Goal: Task Accomplishment & Management: Manage account settings

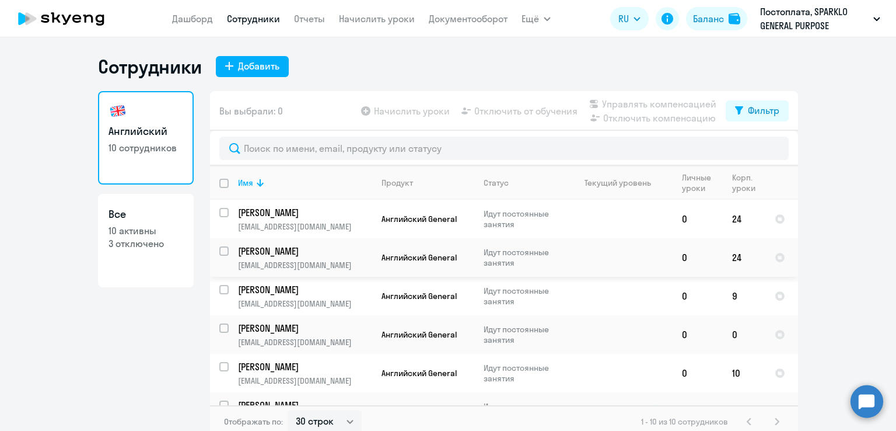
select select "30"
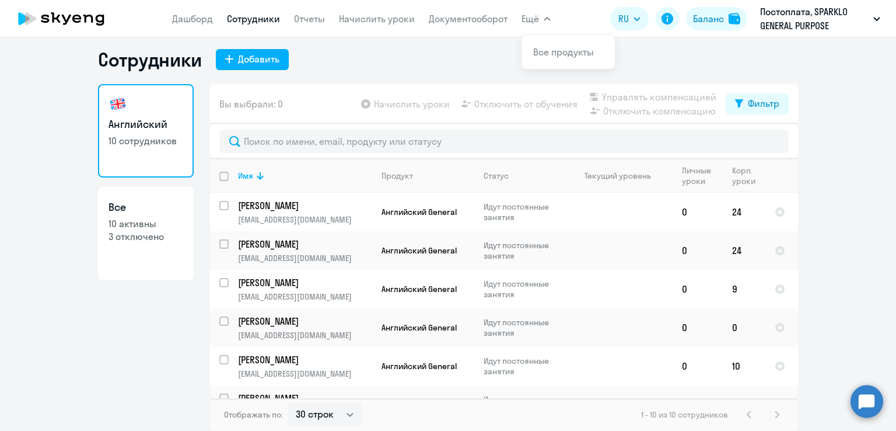
click at [529, 103] on app-table-action-button "Отключить от обучения" at bounding box center [518, 104] width 118 height 14
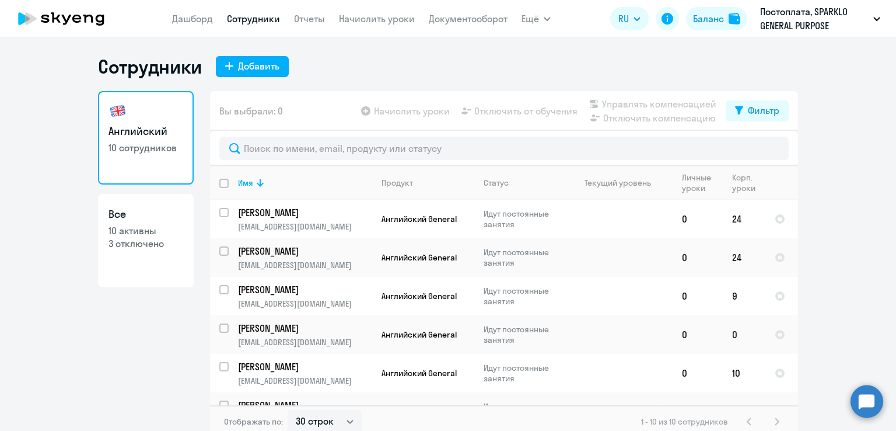
click at [524, 115] on app-table-action-button "Отключить от обучения" at bounding box center [518, 111] width 118 height 14
click at [490, 113] on app-table-action-button "Отключить от обучения" at bounding box center [518, 111] width 118 height 14
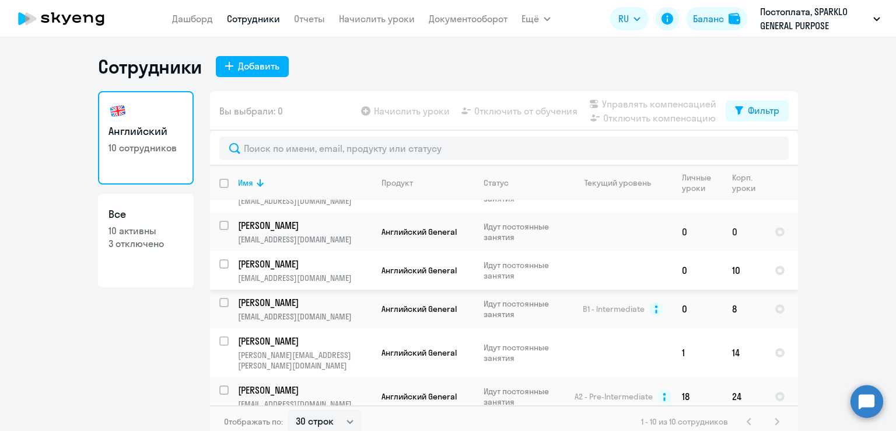
scroll to position [175, 0]
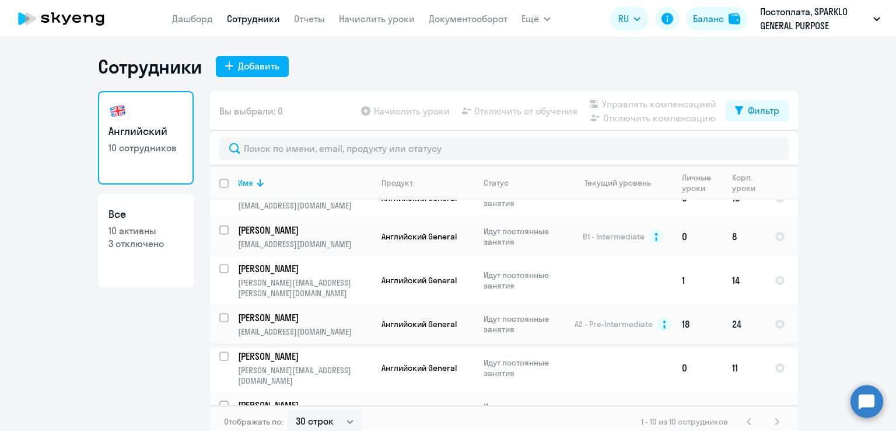
click at [229, 306] on td "[PERSON_NAME] [PERSON_NAME][EMAIL_ADDRESS][DOMAIN_NAME]" at bounding box center [301, 324] width 144 height 39
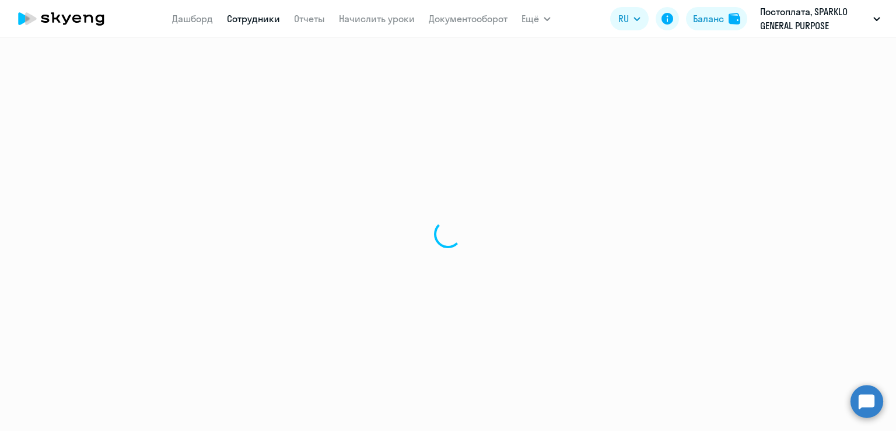
select select "english"
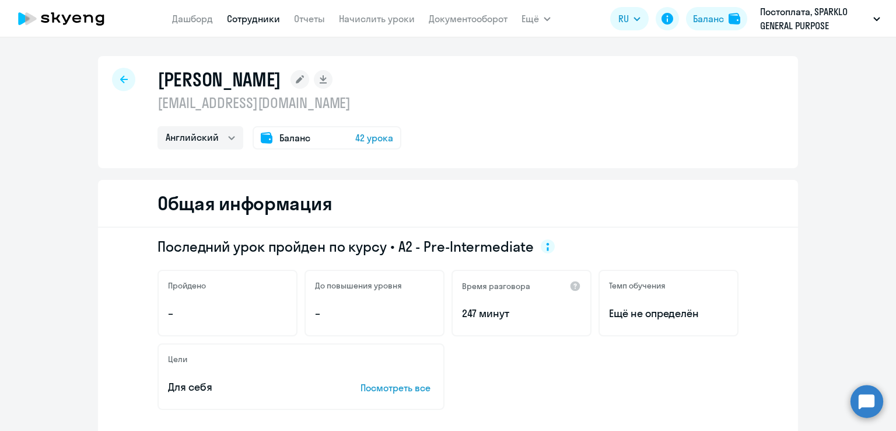
click at [121, 80] on icon at bounding box center [124, 79] width 8 height 8
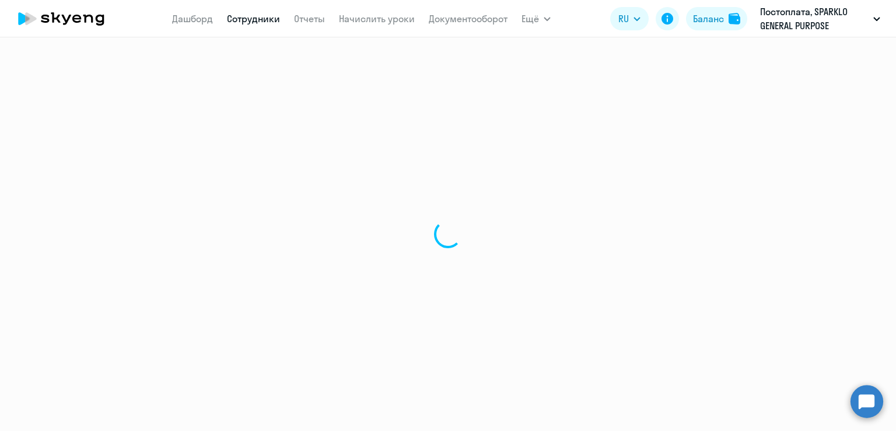
select select "30"
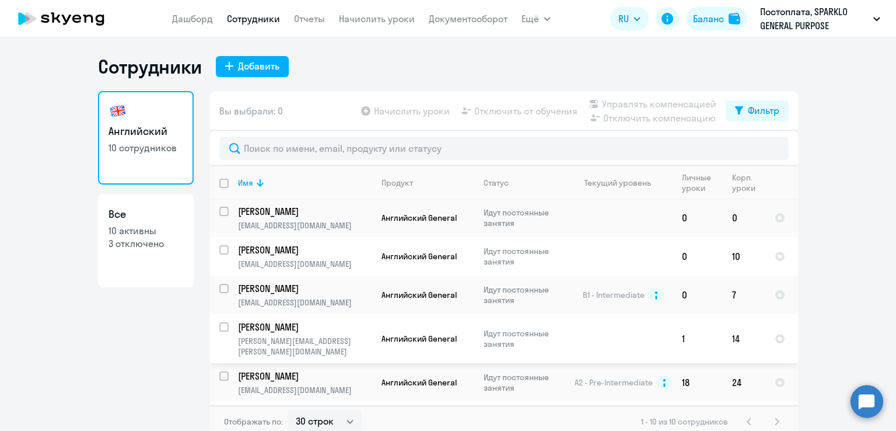
scroll to position [175, 0]
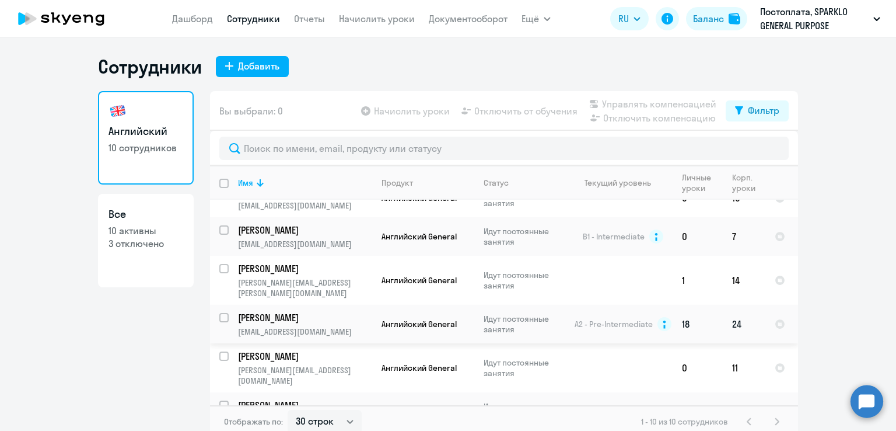
click at [219, 313] on input "select row 16710021" at bounding box center [230, 324] width 23 height 23
checkbox input "true"
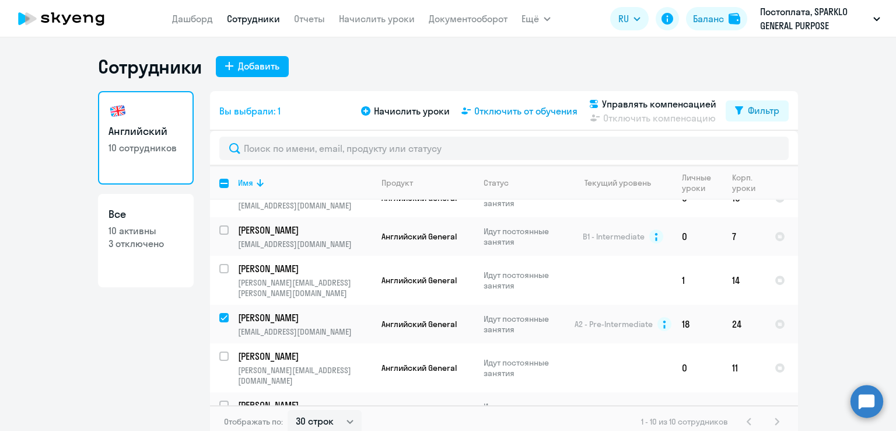
click at [523, 113] on span "Отключить от обучения" at bounding box center [525, 111] width 103 height 14
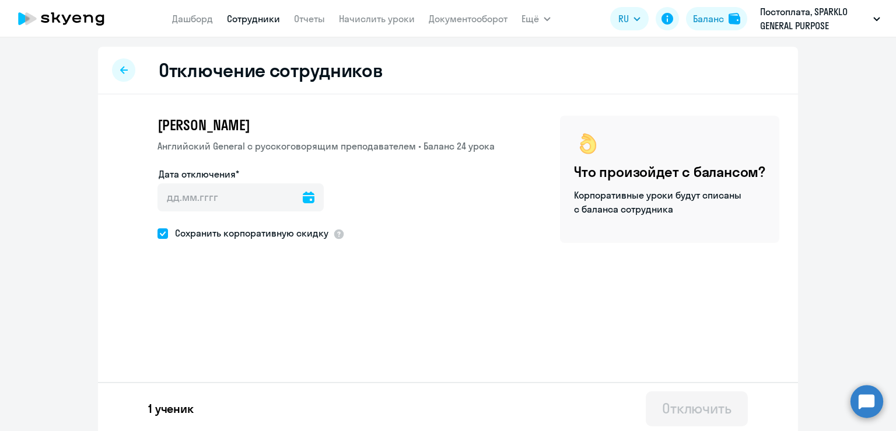
click at [303, 195] on icon at bounding box center [309, 197] width 12 height 12
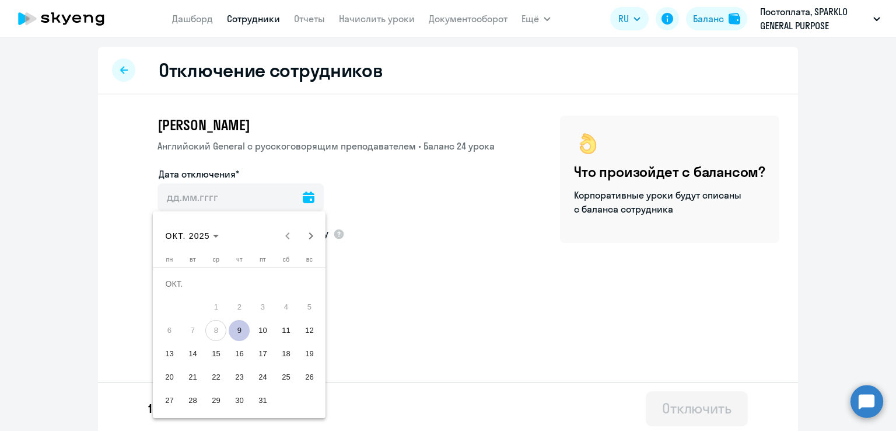
click at [233, 334] on span "9" at bounding box center [239, 330] width 21 height 21
type input "[DATE]"
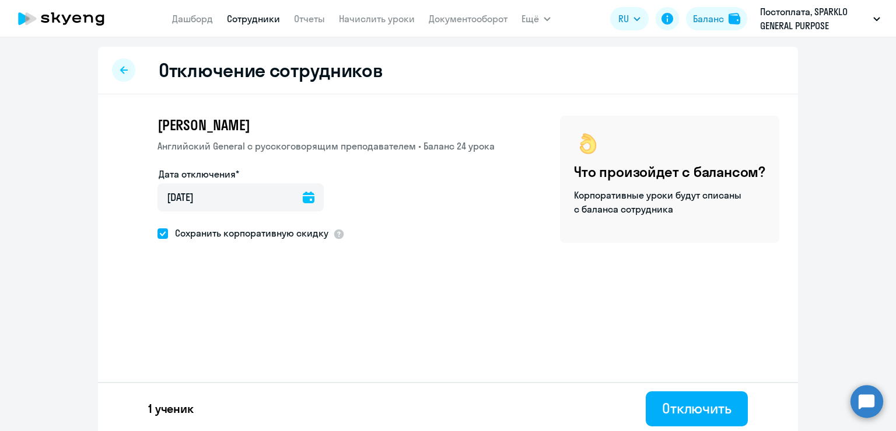
scroll to position [4, 0]
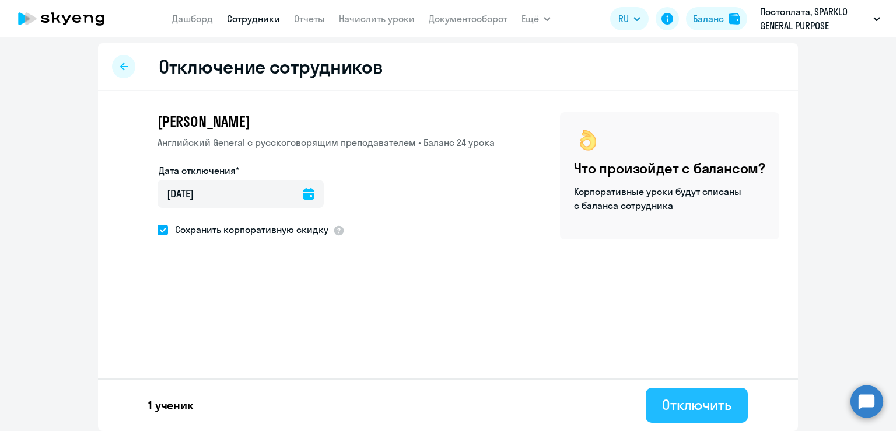
click at [716, 408] on div "Отключить" at bounding box center [696, 404] width 69 height 19
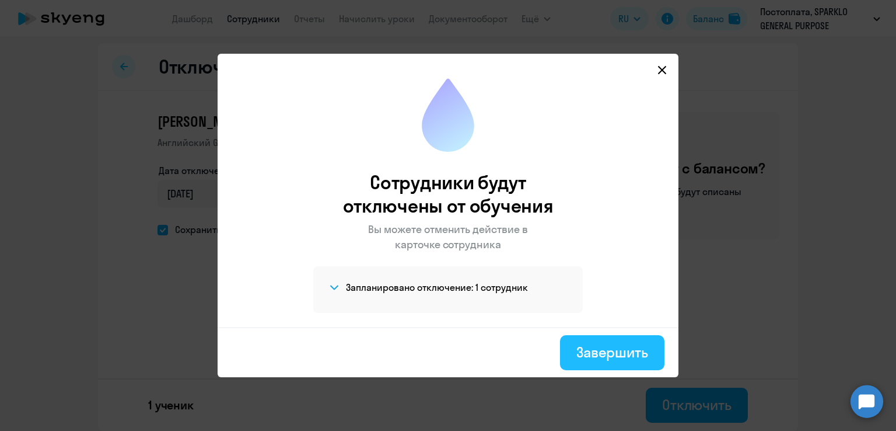
click at [602, 354] on div "Завершить" at bounding box center [612, 351] width 72 height 19
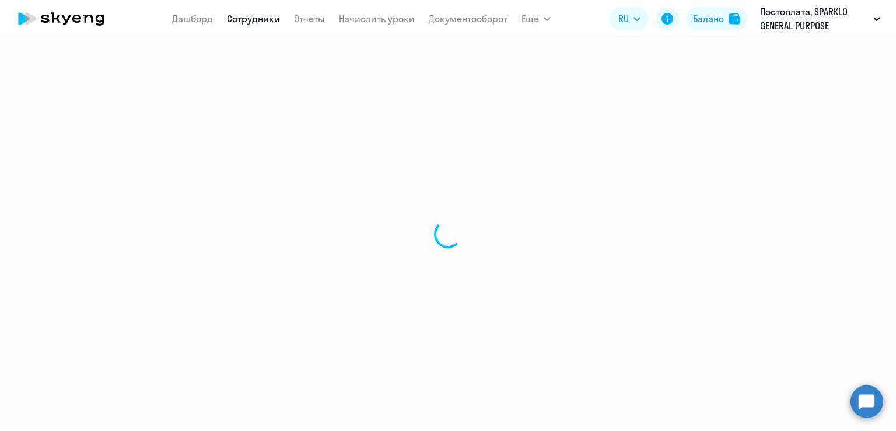
select select "30"
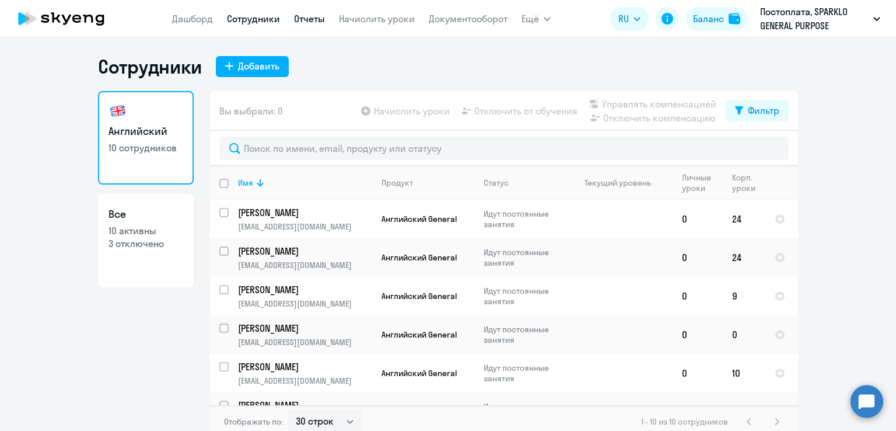
click at [305, 15] on link "Отчеты" at bounding box center [309, 19] width 31 height 12
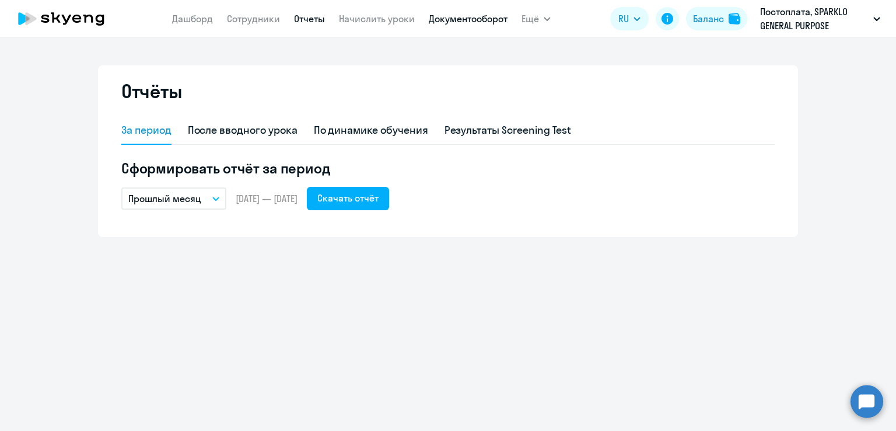
click at [447, 22] on link "Документооборот" at bounding box center [468, 19] width 79 height 12
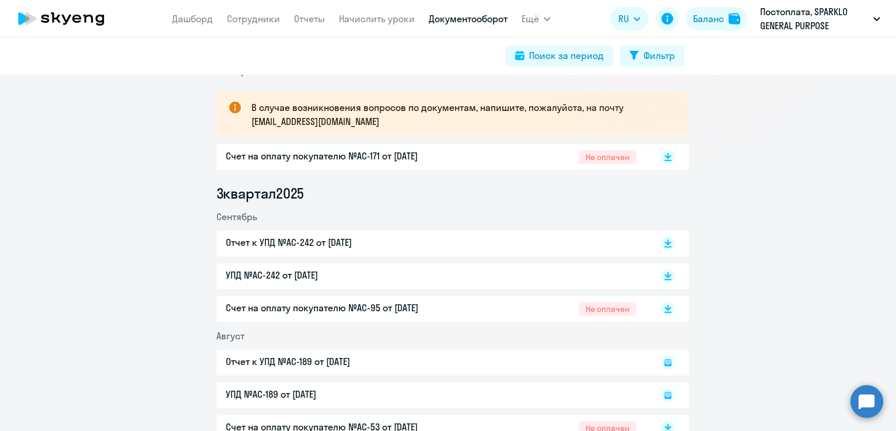
scroll to position [177, 0]
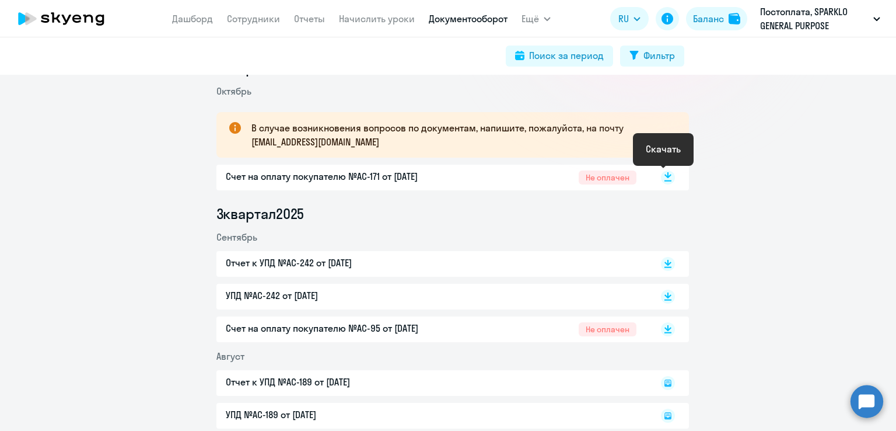
click at [662, 178] on rect at bounding box center [668, 177] width 14 height 14
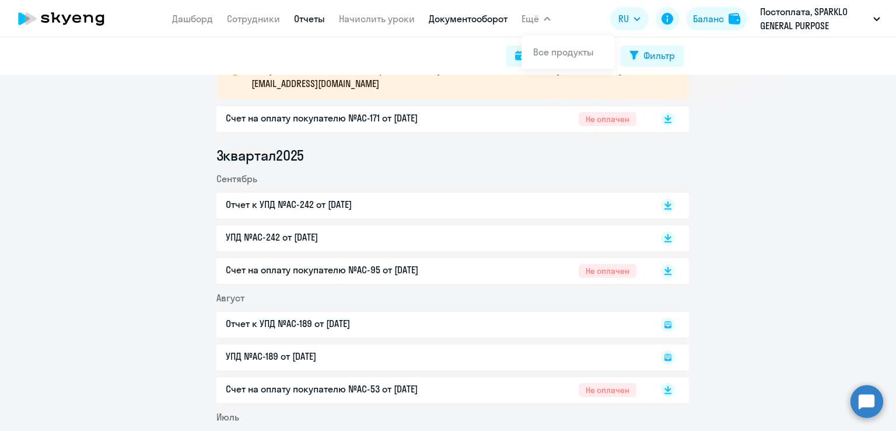
click at [299, 19] on link "Отчеты" at bounding box center [309, 19] width 31 height 12
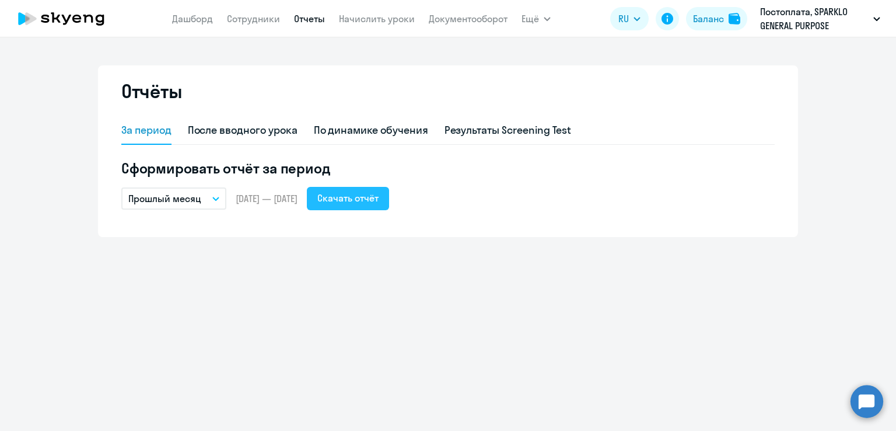
click at [371, 197] on div "Скачать отчёт" at bounding box center [347, 198] width 61 height 14
